Goal: Information Seeking & Learning: Learn about a topic

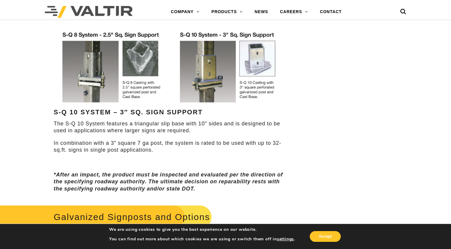
scroll to position [328, 0]
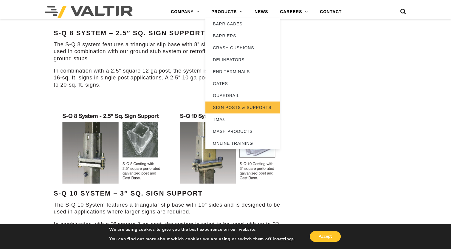
click at [234, 108] on link "SIGN POSTS & SUPPORTS" at bounding box center [242, 107] width 75 height 12
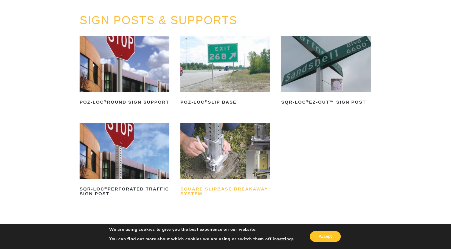
scroll to position [60, 0]
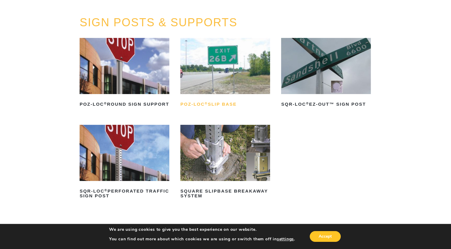
click at [228, 105] on h2 "POZ-LOC ® Slip Base" at bounding box center [225, 104] width 90 height 10
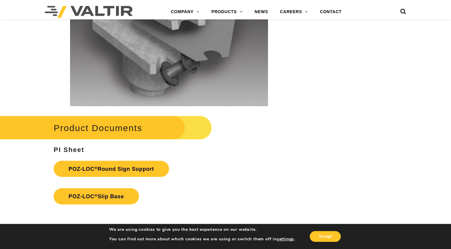
scroll to position [1282, 0]
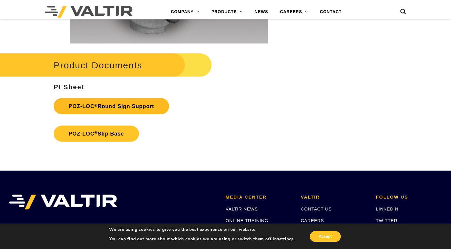
click at [136, 106] on link "POZ-LOC ® Round Sign Support" at bounding box center [111, 106] width 115 height 16
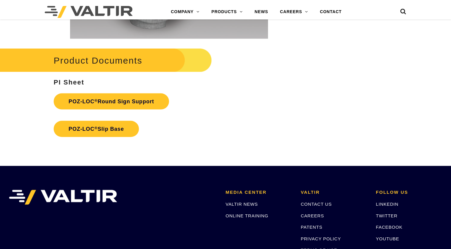
scroll to position [1282, 0]
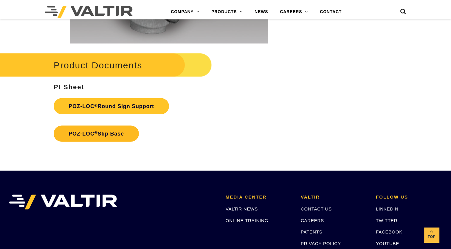
click at [100, 134] on link "POZ-LOC ® Slip Base" at bounding box center [96, 133] width 85 height 16
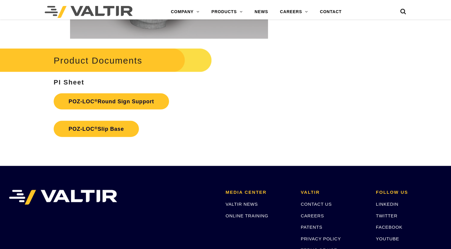
scroll to position [1282, 0]
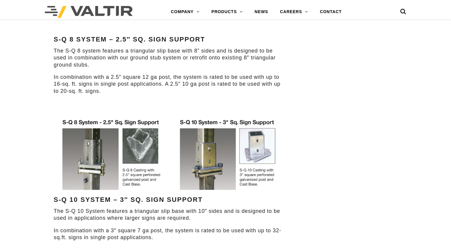
scroll to position [328, 0]
